Goal: Transaction & Acquisition: Purchase product/service

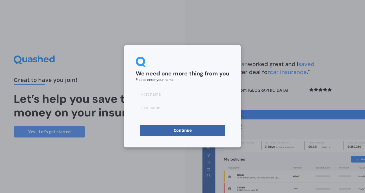
click at [191, 98] on input at bounding box center [183, 93] width 94 height 11
type input "Ash"
click at [156, 108] on input at bounding box center [183, 107] width 94 height 11
type input "[PERSON_NAME]"
click at [153, 130] on button "Continue" at bounding box center [183, 130] width 86 height 11
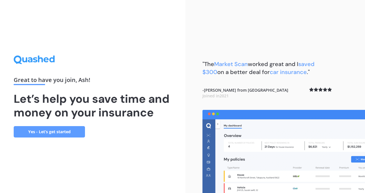
click at [60, 133] on link "Yes - Let’s get started" at bounding box center [49, 131] width 71 height 11
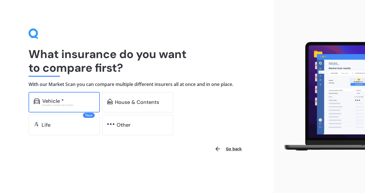
click at [61, 105] on div "Excludes commercial vehicles" at bounding box center [68, 105] width 53 height 2
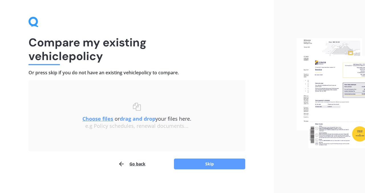
scroll to position [17, 0]
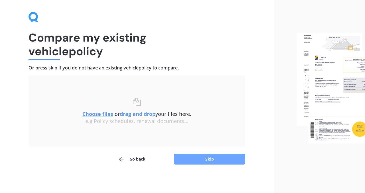
click at [213, 160] on button "Skip" at bounding box center [209, 159] width 71 height 11
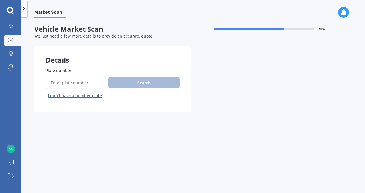
click at [94, 81] on input "Plate number" at bounding box center [76, 83] width 60 height 12
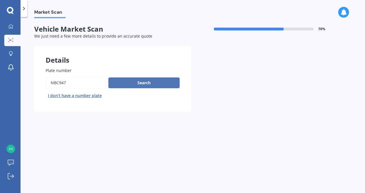
type input "nbc947"
click at [149, 80] on button "Search" at bounding box center [143, 83] width 71 height 11
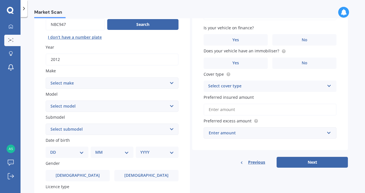
scroll to position [60, 0]
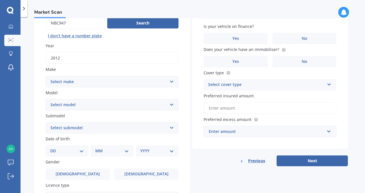
click at [163, 85] on select "Select make AC ALFA ROMEO ASTON MARTIN AUDI AUSTIN BEDFORD Bentley BMW BYD CADI…" at bounding box center [112, 81] width 133 height 11
select select "LANDROVER"
click at [46, 76] on select "Select make AC ALFA ROMEO ASTON MARTIN AUDI AUSTIN BEDFORD Bentley BMW BYD CADI…" at bounding box center [112, 81] width 133 height 11
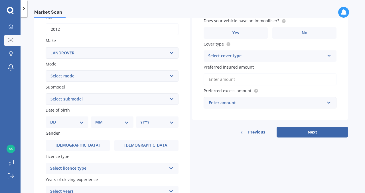
scroll to position [98, 0]
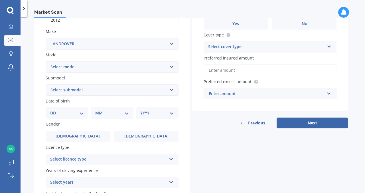
click at [149, 70] on select "Select model 110 130 90 Defender Discovery Evoque Freelander Range Rover Range …" at bounding box center [112, 66] width 133 height 11
click at [46, 62] on select "Select model 110 130 90 Defender Discovery Evoque Freelander Range Rover Range …" at bounding box center [112, 66] width 133 height 11
click at [146, 74] on div "Plate number Search I don’t have a number plate Year [DATE] Make Select make AC…" at bounding box center [112, 90] width 156 height 265
click at [148, 64] on select "Select model 110 130 90 Defender Discovery Evoque Freelander Range Rover Range …" at bounding box center [112, 66] width 133 height 11
select select "DISCOVERY"
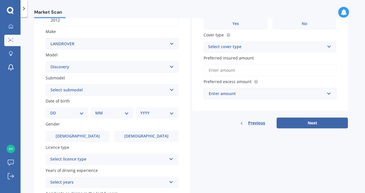
click at [46, 62] on select "Select model 110 130 90 Defender Discovery Evoque Freelander Range Rover Range …" at bounding box center [112, 66] width 133 height 11
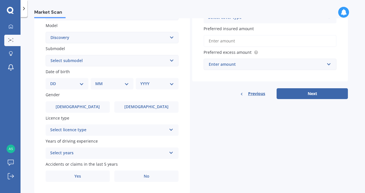
scroll to position [130, 0]
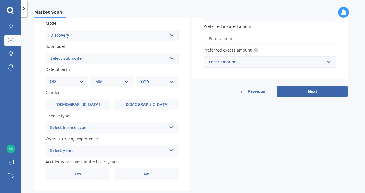
click at [162, 61] on select "Select submodel (All other) Diesel V8 petrol" at bounding box center [112, 58] width 133 height 11
select select "V8 PETROL"
click at [46, 53] on select "Select submodel (All other) Diesel V8 petrol" at bounding box center [112, 58] width 133 height 11
click at [79, 81] on select "DD 01 02 03 04 05 06 07 08 09 10 11 12 13 14 15 16 17 18 19 20 21 22 23 24 25 2…" at bounding box center [67, 81] width 34 height 6
select select "27"
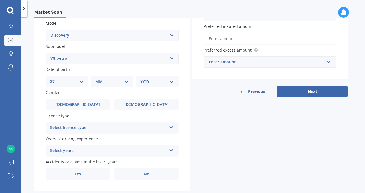
click at [55, 79] on select "DD 01 02 03 04 05 06 07 08 09 10 11 12 13 14 15 16 17 18 19 20 21 22 23 24 25 2…" at bounding box center [67, 81] width 34 height 6
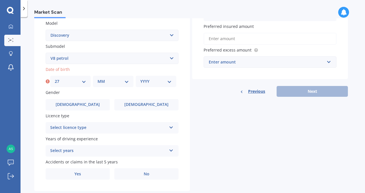
click at [126, 85] on select "MM 01 02 03 04 05 06 07 08 09 10 11 12" at bounding box center [113, 81] width 31 height 6
select select "11"
click at [98, 79] on select "MM 01 02 03 04 05 06 07 08 09 10 11 12" at bounding box center [113, 81] width 31 height 6
click at [167, 84] on select "YYYY 2025 2024 2023 2022 2021 2020 2019 2018 2017 2016 2015 2014 2013 2012 2011…" at bounding box center [155, 81] width 31 height 6
select select "1975"
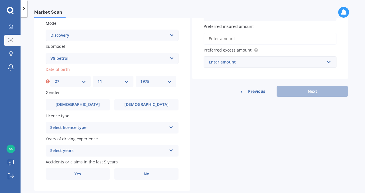
click at [140, 79] on select "YYYY 2025 2024 2023 2022 2021 2020 2019 2018 2017 2016 2015 2014 2013 2012 2011…" at bounding box center [155, 81] width 31 height 6
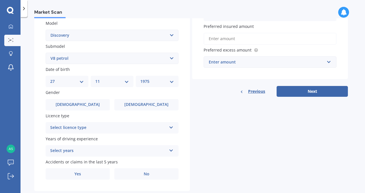
click at [160, 130] on div "Select licence type" at bounding box center [108, 128] width 116 height 7
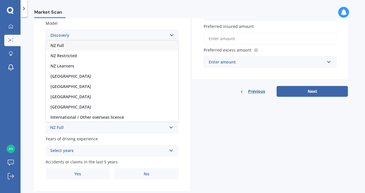
click at [117, 50] on div "NZ Full" at bounding box center [112, 46] width 132 height 10
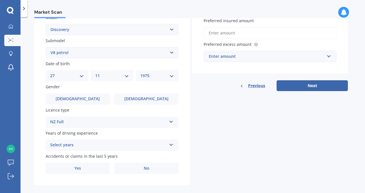
scroll to position [144, 0]
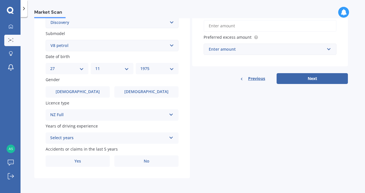
click at [166, 138] on div "Select years" at bounding box center [108, 138] width 116 height 7
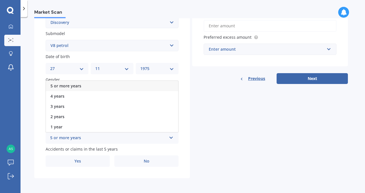
click at [139, 88] on div "5 or more years" at bounding box center [112, 86] width 132 height 10
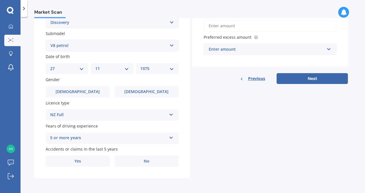
click at [148, 168] on div "Plate number Search I don’t have a number plate Year 2012 Make Select make AC A…" at bounding box center [112, 46] width 156 height 265
click at [151, 162] on label "No" at bounding box center [146, 161] width 64 height 11
click at [0, 0] on input "No" at bounding box center [0, 0] width 0 height 0
click at [327, 49] on input "text" at bounding box center [268, 49] width 128 height 11
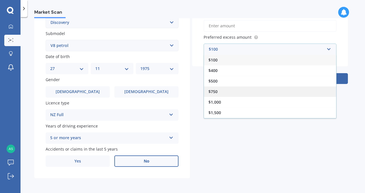
click at [262, 92] on div "$750" at bounding box center [270, 91] width 132 height 11
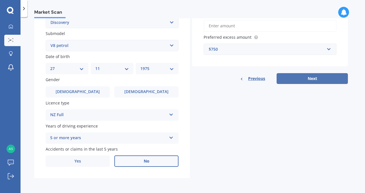
click at [299, 81] on button "Next" at bounding box center [312, 78] width 71 height 11
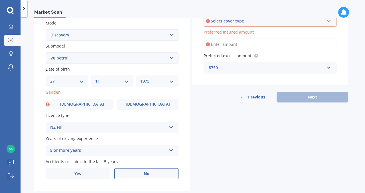
scroll to position [128, 0]
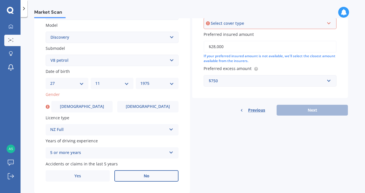
type input "$28,000"
click at [319, 113] on div "Previous Next" at bounding box center [270, 110] width 156 height 11
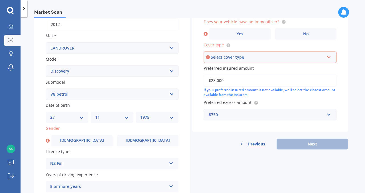
scroll to position [84, 0]
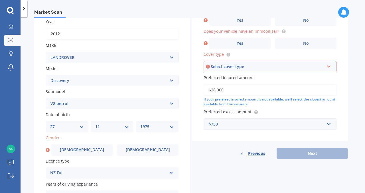
click at [310, 67] on div "Select cover type" at bounding box center [268, 67] width 114 height 6
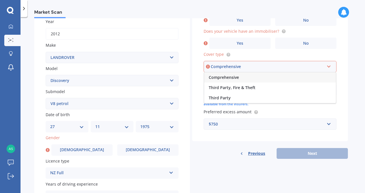
click at [305, 76] on div "Comprehensive" at bounding box center [270, 77] width 132 height 10
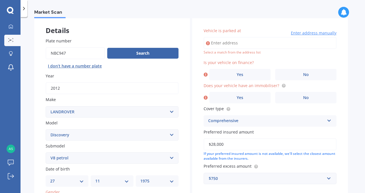
scroll to position [0, 0]
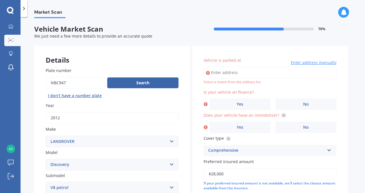
click at [299, 75] on input "Vehicle is parked at" at bounding box center [270, 73] width 133 height 12
type input "3 Faulder Avenue, Westmere, Auckland 1022"
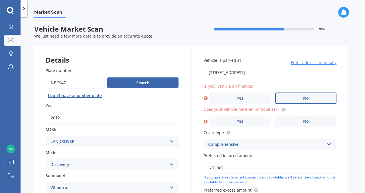
click at [287, 97] on label "No" at bounding box center [305, 98] width 61 height 11
click at [0, 0] on input "No" at bounding box center [0, 0] width 0 height 0
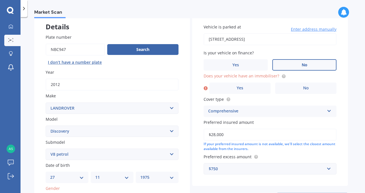
scroll to position [39, 0]
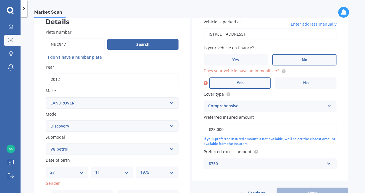
click at [258, 88] on label "Yes" at bounding box center [239, 83] width 61 height 11
click at [0, 0] on input "Yes" at bounding box center [0, 0] width 0 height 0
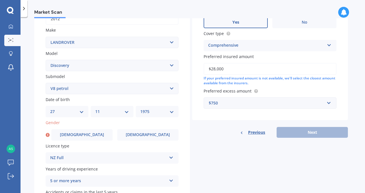
scroll to position [100, 0]
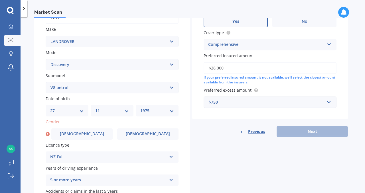
click at [292, 128] on div "Previous Next" at bounding box center [270, 131] width 156 height 11
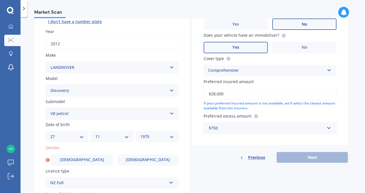
scroll to position [144, 0]
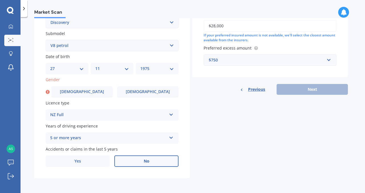
click at [304, 88] on div "Previous Next" at bounding box center [270, 89] width 156 height 11
click at [82, 90] on span "Male" at bounding box center [81, 92] width 45 height 5
click at [0, 0] on input "Male" at bounding box center [0, 0] width 0 height 0
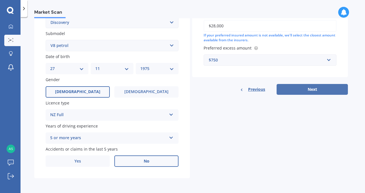
click at [310, 87] on button "Next" at bounding box center [312, 89] width 71 height 11
select select "27"
select select "11"
select select "1975"
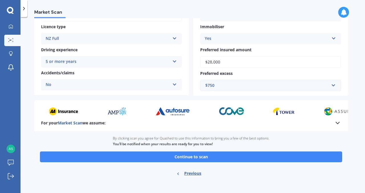
scroll to position [102, 0]
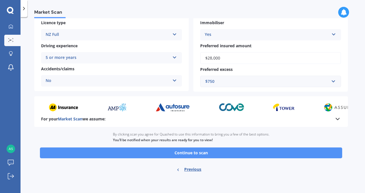
click at [197, 152] on button "Continue to scan" at bounding box center [191, 153] width 302 height 11
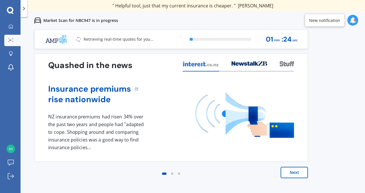
click at [291, 172] on button "Next" at bounding box center [294, 172] width 27 height 11
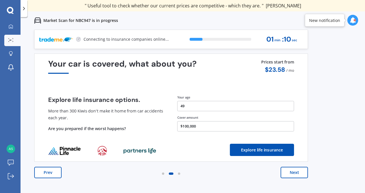
click at [290, 172] on button "Next" at bounding box center [294, 172] width 27 height 11
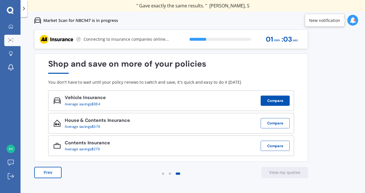
click at [278, 103] on button "Compare" at bounding box center [275, 101] width 29 height 10
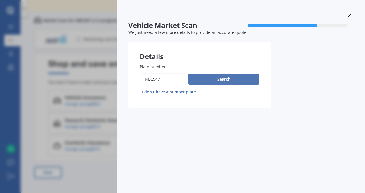
click at [249, 81] on button "Search" at bounding box center [223, 79] width 71 height 11
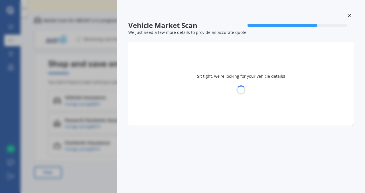
select select "27"
select select "11"
select select "1975"
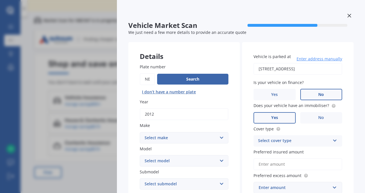
scroll to position [141, 0]
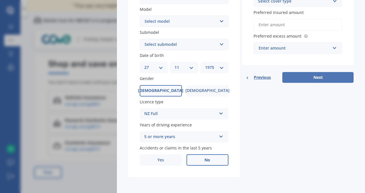
click at [306, 72] on button "Next" at bounding box center [318, 77] width 71 height 11
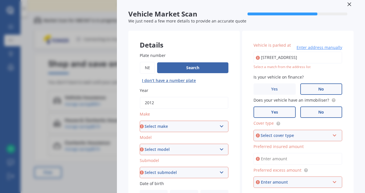
scroll to position [0, 0]
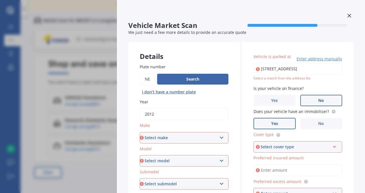
click at [348, 16] on icon at bounding box center [350, 16] width 4 height 4
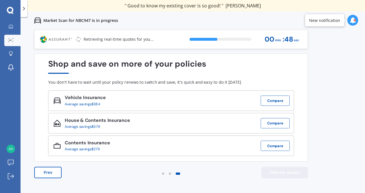
click at [296, 170] on button "View my quotes" at bounding box center [285, 172] width 47 height 11
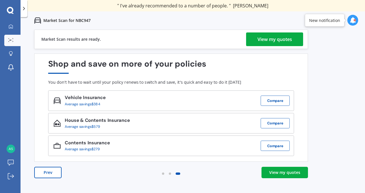
click at [273, 176] on link "View my quotes" at bounding box center [285, 172] width 47 height 11
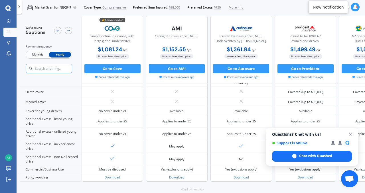
scroll to position [266, 0]
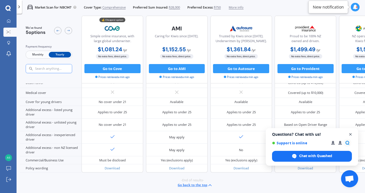
click at [352, 136] on span "Close chat" at bounding box center [350, 134] width 7 height 7
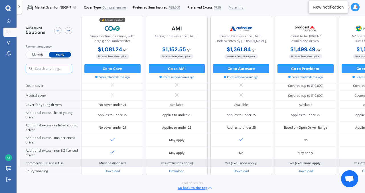
scroll to position [264, 0]
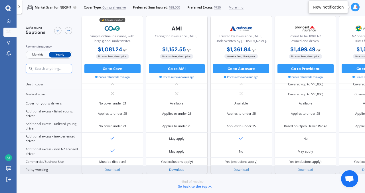
click at [178, 168] on link "Download" at bounding box center [176, 170] width 15 height 4
